Goal: Information Seeking & Learning: Learn about a topic

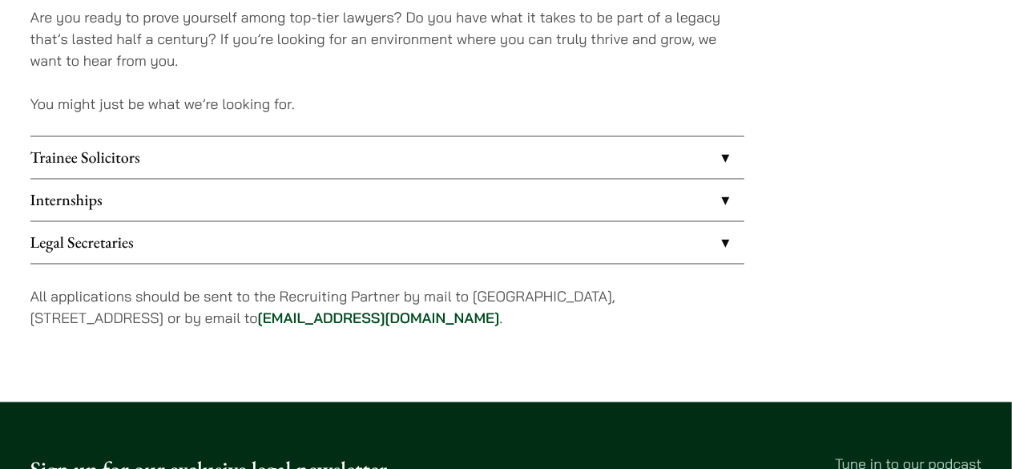
scroll to position [1362, 0]
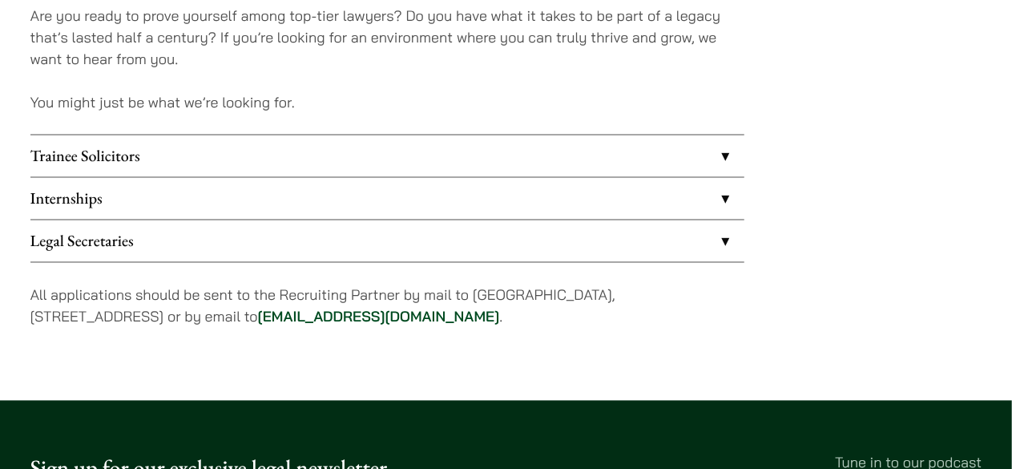
click at [257, 207] on link "Internships" at bounding box center [387, 199] width 714 height 42
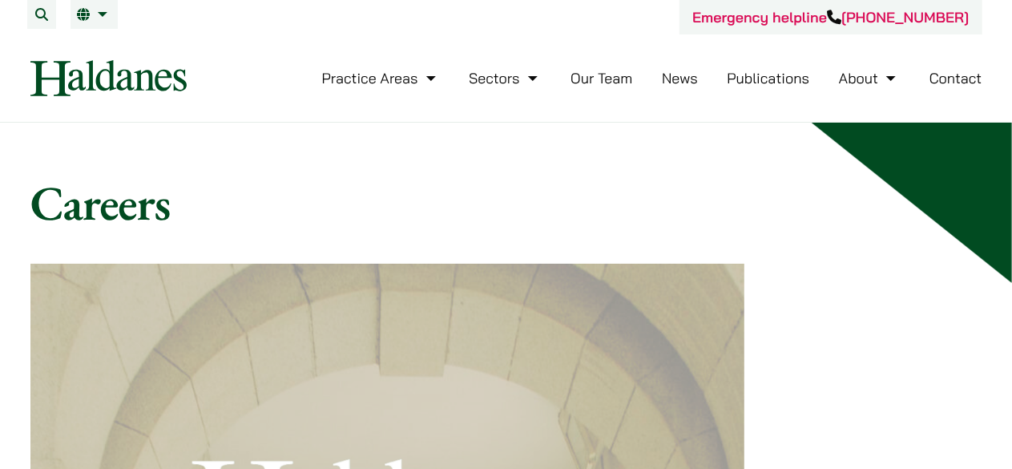
click at [517, 85] on link "Sectors" at bounding box center [505, 78] width 72 height 18
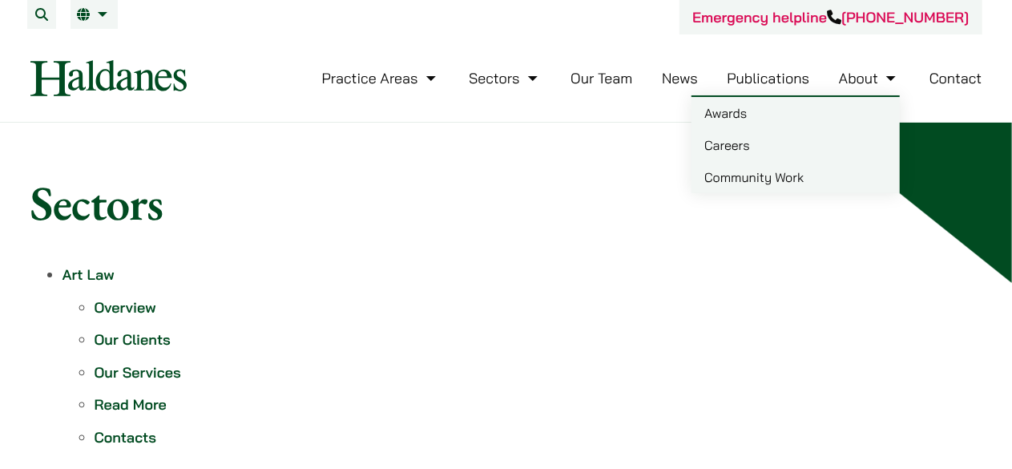
click at [734, 139] on link "Careers" at bounding box center [795, 145] width 208 height 32
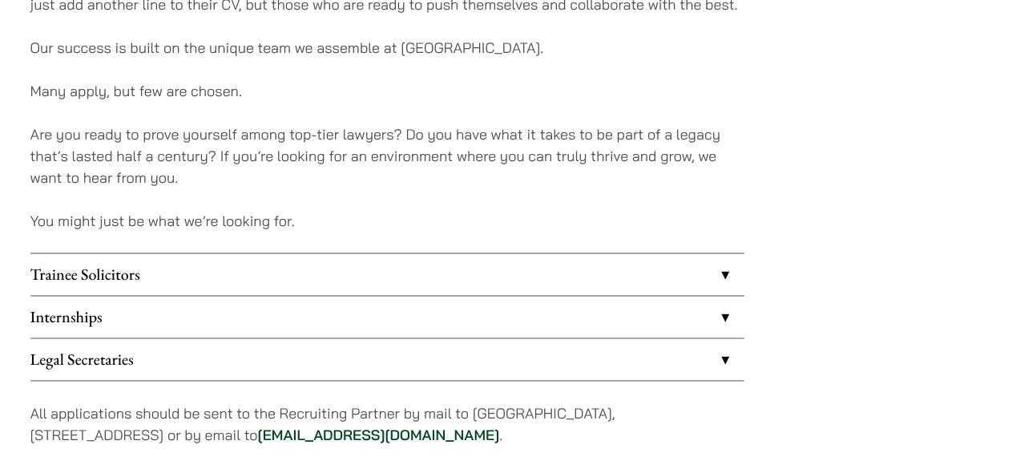
scroll to position [1362, 0]
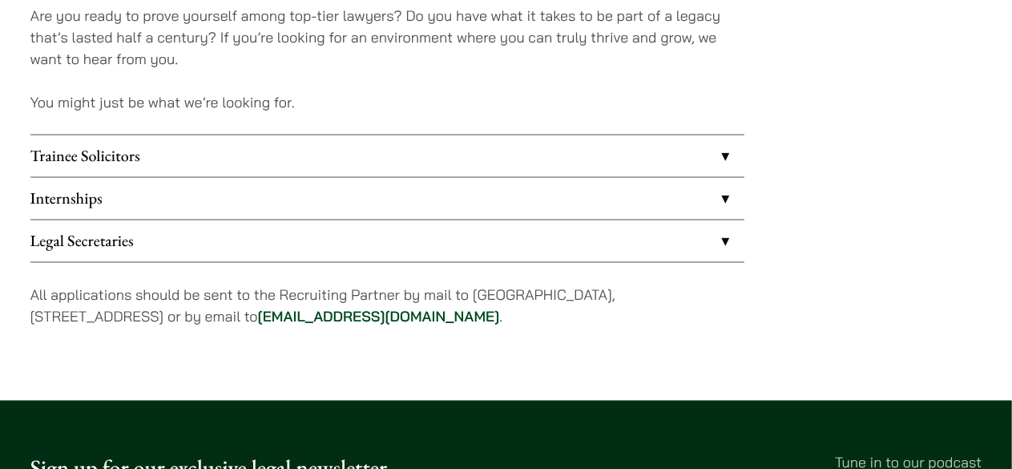
click at [296, 167] on link "Trainee Solicitors" at bounding box center [387, 156] width 714 height 42
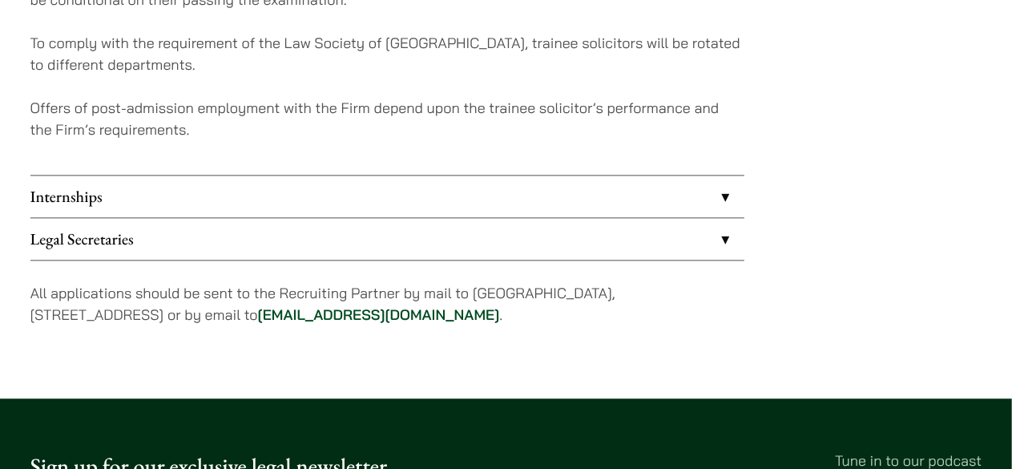
scroll to position [1762, 0]
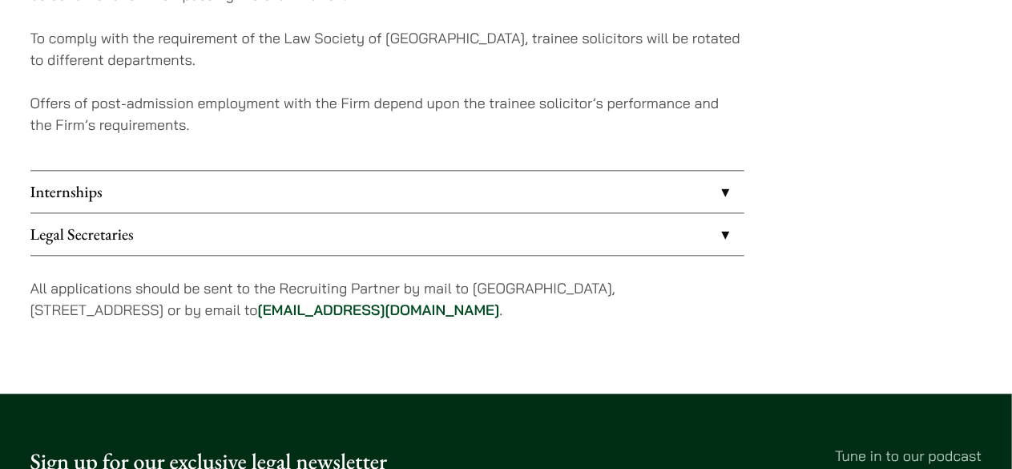
click at [302, 181] on link "Internships" at bounding box center [387, 192] width 714 height 42
